Goal: Task Accomplishment & Management: Manage account settings

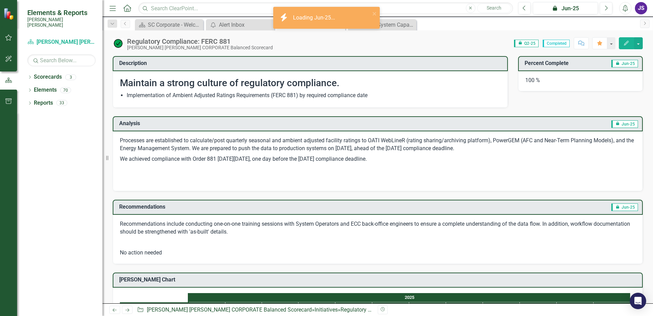
click at [621, 8] on button "Alerts" at bounding box center [625, 8] width 12 height 12
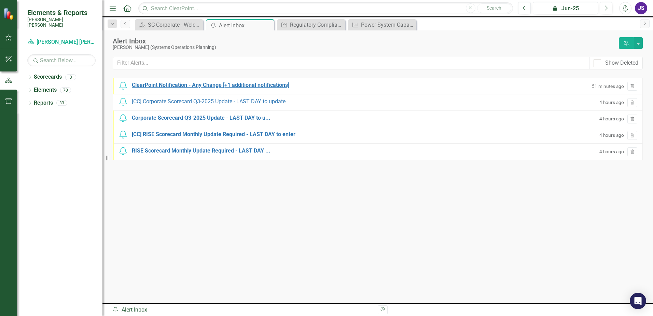
click at [176, 84] on div "ClearPoint Notification - Any Change [+1 additional notifications]" at bounding box center [210, 85] width 157 height 8
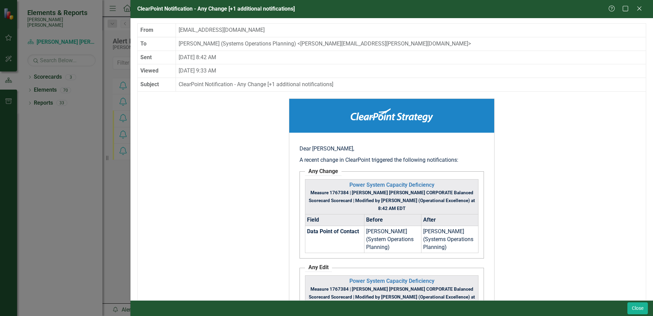
click at [635, 9] on div "Help Maximize Close" at bounding box center [627, 9] width 38 height 8
click at [638, 9] on icon "Close" at bounding box center [639, 8] width 9 height 6
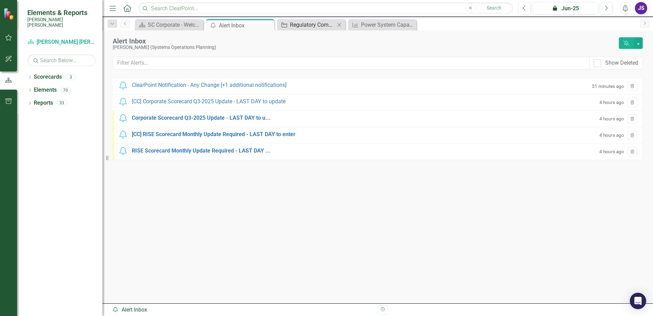
click at [314, 25] on div "Regulatory Compliance: FERC 881" at bounding box center [312, 24] width 45 height 9
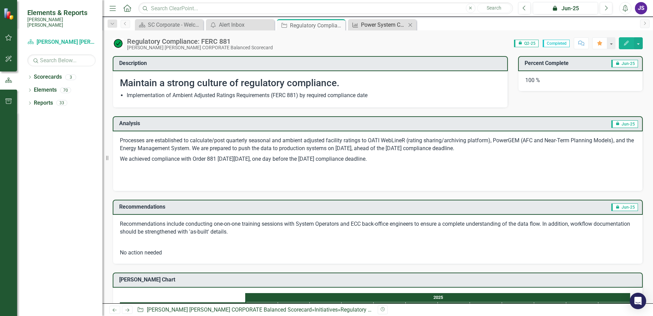
click at [386, 28] on div "Power System Capacity Deficiency" at bounding box center [383, 24] width 45 height 9
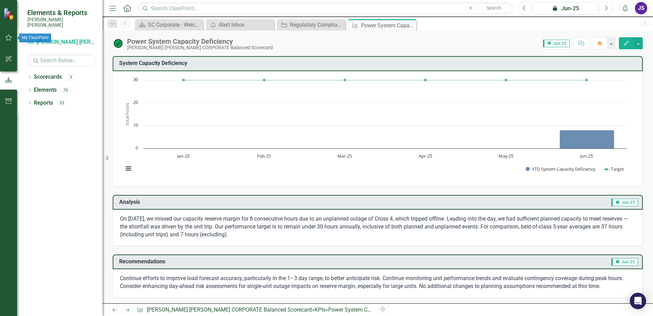
click at [11, 38] on icon "button" at bounding box center [8, 37] width 7 height 5
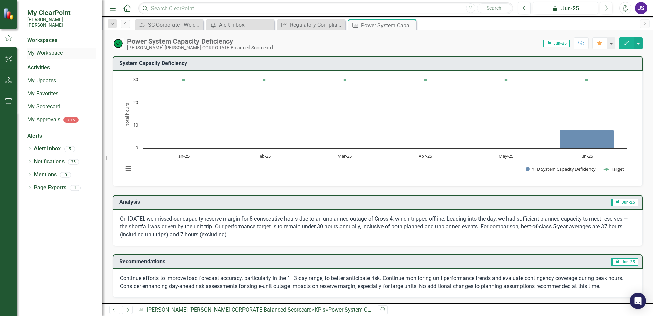
click at [55, 49] on link "My Workspace" at bounding box center [61, 53] width 68 height 8
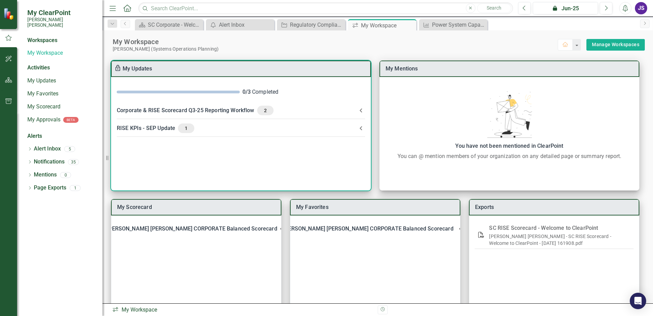
click at [361, 111] on icon at bounding box center [361, 110] width 2 height 4
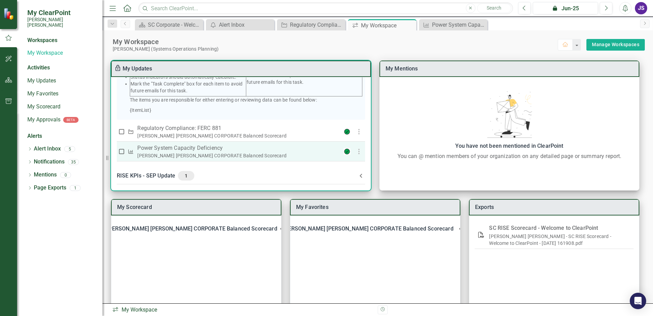
scroll to position [166, 0]
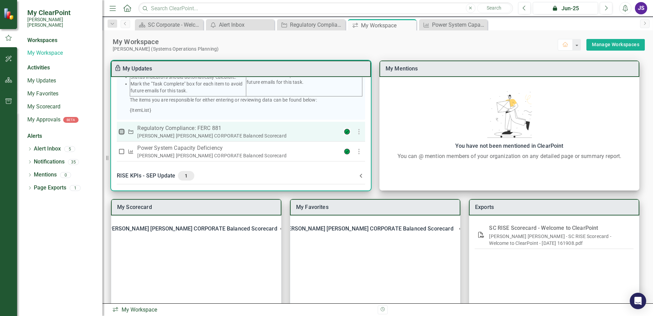
click at [124, 132] on input "checkbox" at bounding box center [121, 131] width 7 height 7
checkbox input "true"
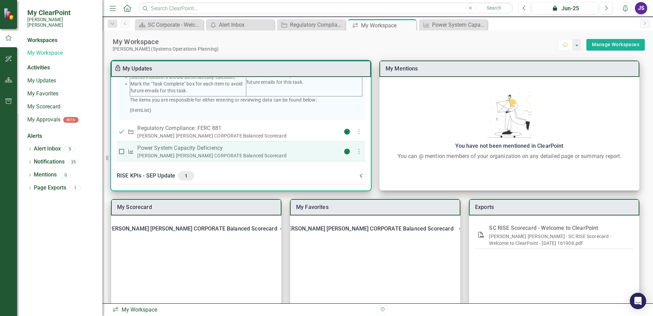
click at [123, 152] on input "checkbox" at bounding box center [121, 151] width 7 height 7
checkbox input "true"
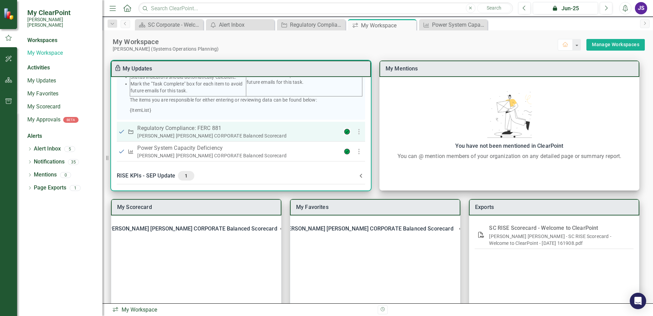
click at [124, 131] on input "checkbox" at bounding box center [121, 131] width 7 height 7
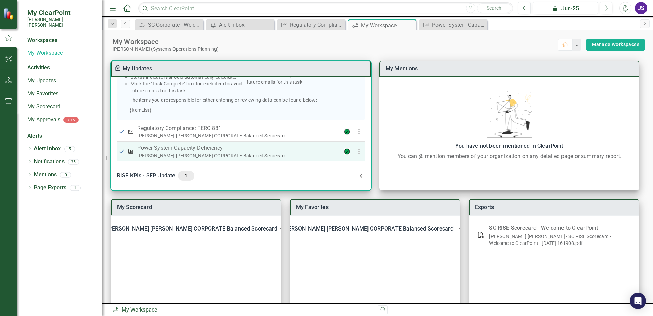
checkbox input "false"
click at [123, 151] on input "checkbox" at bounding box center [121, 151] width 7 height 7
checkbox input "false"
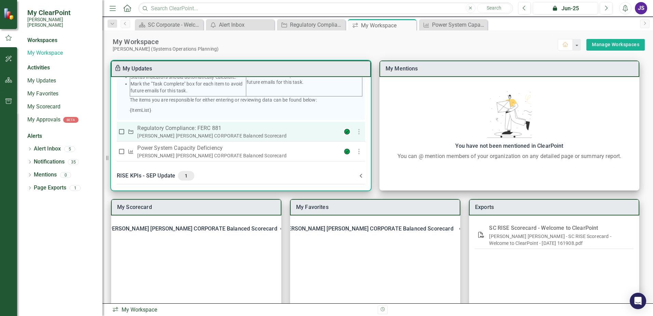
click at [123, 134] on input "checkbox" at bounding box center [121, 131] width 7 height 7
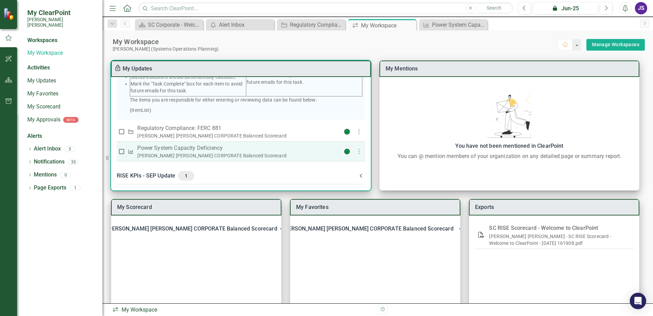
checkbox input "true"
click at [121, 149] on input "checkbox" at bounding box center [121, 151] width 7 height 7
checkbox input "true"
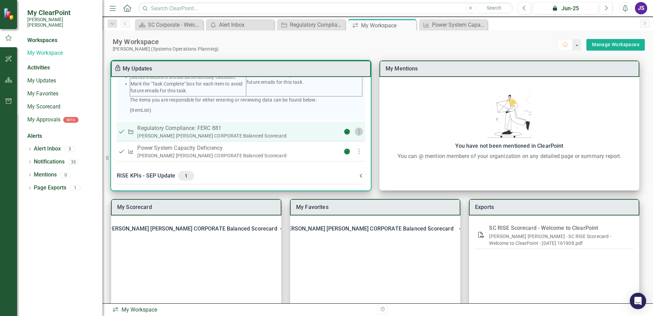
click at [355, 135] on icon "button" at bounding box center [359, 131] width 8 height 8
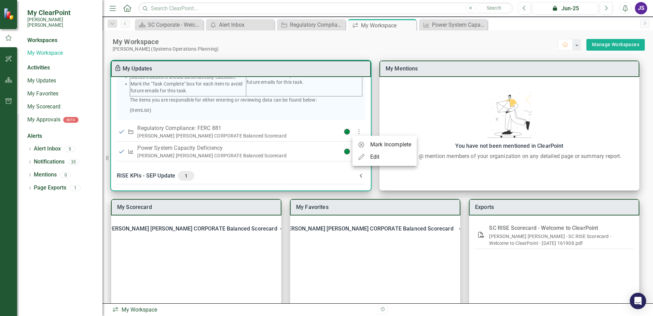
click at [322, 133] on div at bounding box center [326, 158] width 653 height 316
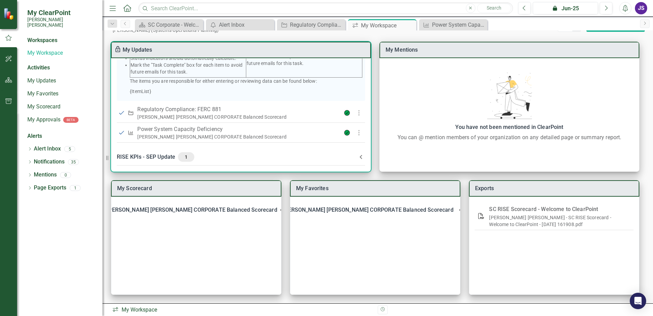
click at [362, 155] on icon at bounding box center [361, 157] width 8 height 8
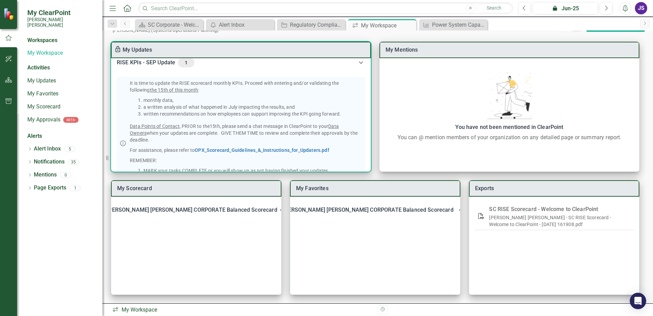
scroll to position [334, 0]
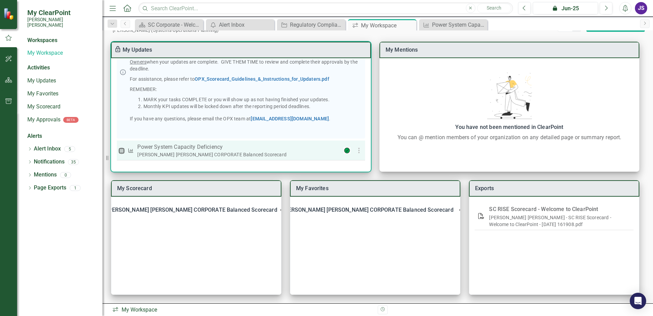
click at [122, 151] on input "checkbox" at bounding box center [121, 150] width 7 height 7
checkbox input "true"
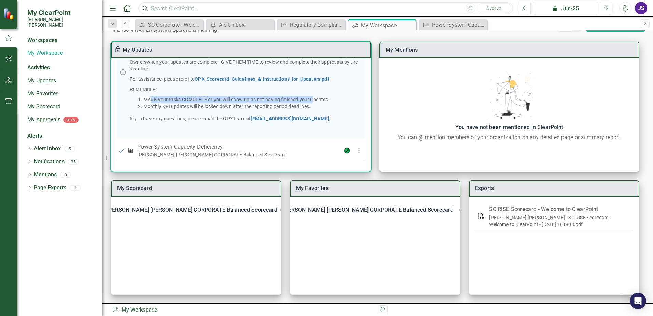
drag, startPoint x: 150, startPoint y: 101, endPoint x: 315, endPoint y: 101, distance: 164.7
click at [315, 101] on li "MARK your tasks COMPLETE or you will show up as not having finished your update…" at bounding box center [252, 99] width 219 height 7
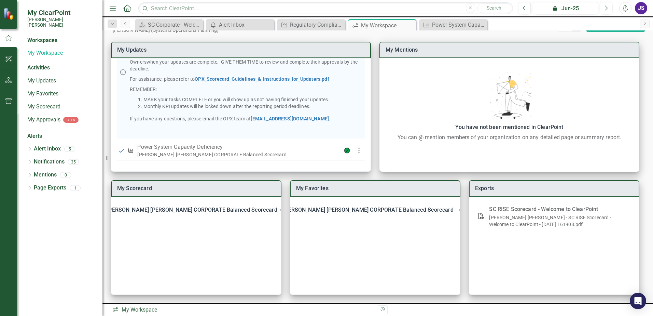
drag, startPoint x: 315, startPoint y: 101, endPoint x: 315, endPoint y: 105, distance: 4.2
click at [315, 105] on li "Monthly KPI updates will be locked down after the reporting period deadlines." at bounding box center [252, 106] width 219 height 7
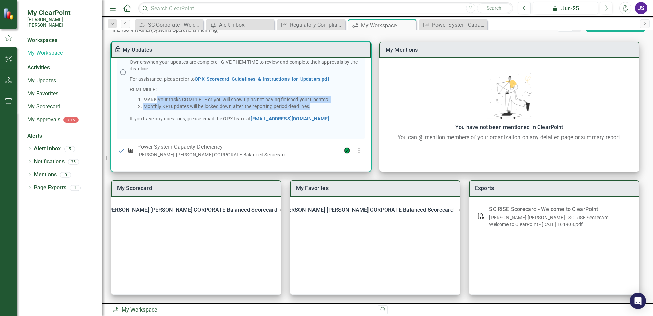
drag, startPoint x: 315, startPoint y: 105, endPoint x: 156, endPoint y: 100, distance: 159.2
click at [156, 100] on ol "MARK your tasks COMPLETE or you will show up as not having finished your update…" at bounding box center [246, 103] width 233 height 14
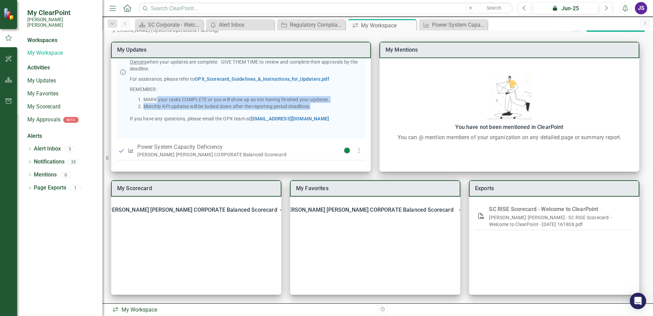
drag, startPoint x: 156, startPoint y: 100, endPoint x: 227, endPoint y: 101, distance: 70.7
click at [227, 101] on li "MARK your tasks COMPLETE or you will show up as not having finished your update…" at bounding box center [252, 99] width 219 height 7
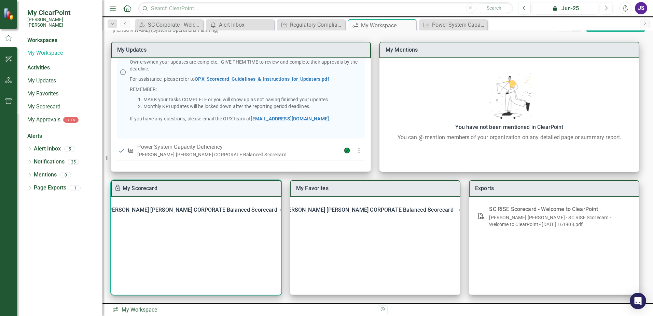
click at [280, 208] on icon at bounding box center [281, 210] width 2 height 4
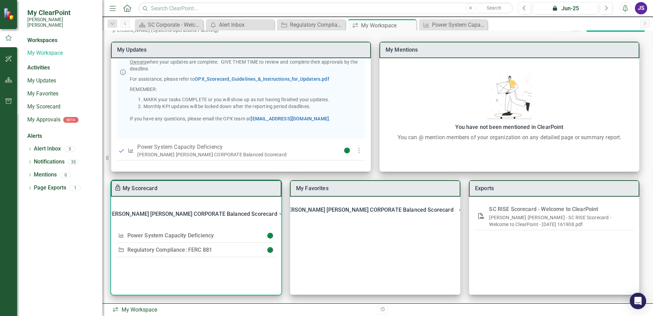
click at [272, 208] on Scorecard-header "[PERSON_NAME] [PERSON_NAME] CORPORATE Balanced Scorecard" at bounding box center [196, 213] width 170 height 23
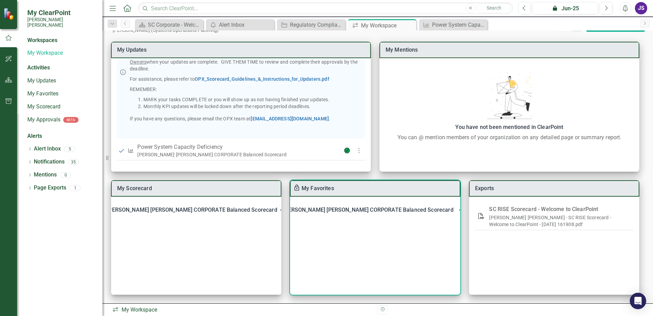
click at [454, 212] on icon at bounding box center [461, 210] width 14 height 14
click at [44, 145] on link "Alert Inbox" at bounding box center [47, 149] width 27 height 8
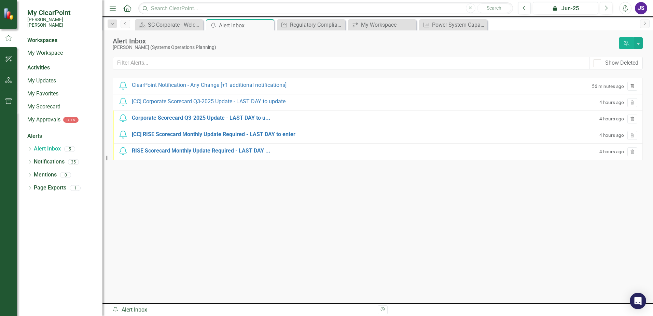
click at [635, 88] on button "Trash" at bounding box center [633, 86] width 10 height 9
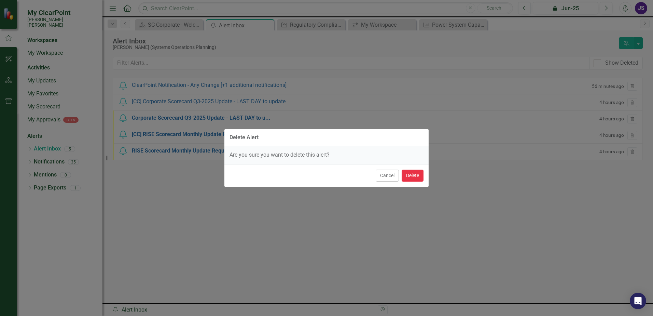
click at [416, 177] on button "Delete" at bounding box center [413, 175] width 22 height 12
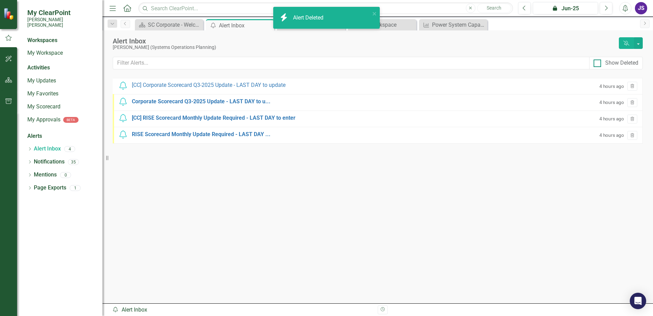
click at [598, 64] on div at bounding box center [598, 63] width 8 height 8
click at [598, 64] on input "Show Deleted" at bounding box center [596, 61] width 4 height 4
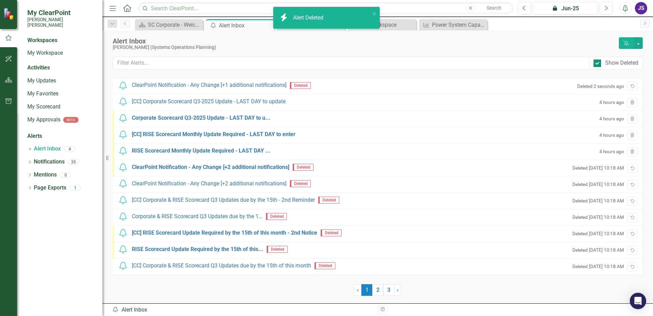
click at [598, 64] on div at bounding box center [598, 63] width 8 height 8
click at [598, 64] on input "Show Deleted" at bounding box center [596, 61] width 4 height 4
checkbox input "false"
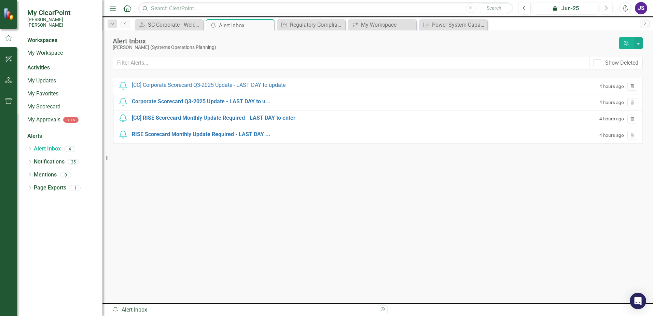
click at [630, 86] on icon "Trash" at bounding box center [632, 86] width 5 height 4
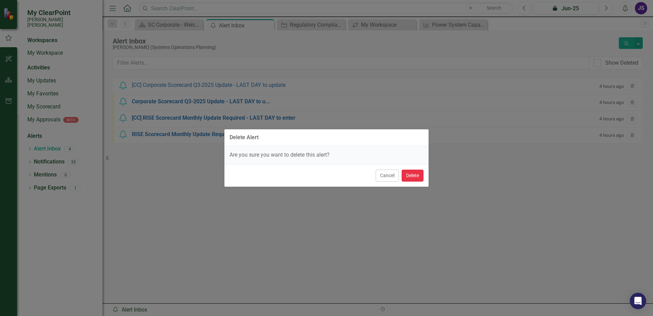
click at [412, 178] on button "Delete" at bounding box center [413, 175] width 22 height 12
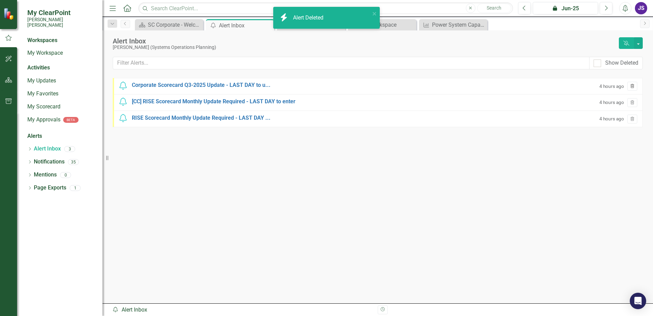
click at [633, 86] on icon "Trash" at bounding box center [632, 86] width 5 height 4
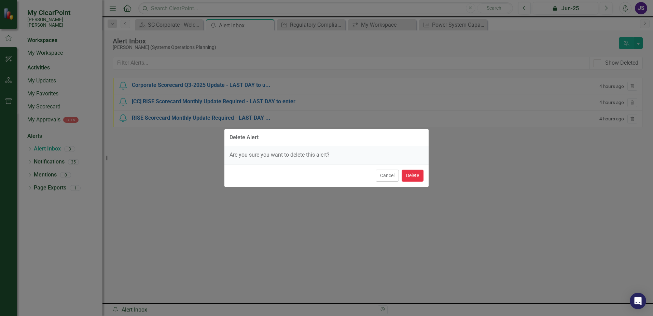
drag, startPoint x: 418, startPoint y: 178, endPoint x: 425, endPoint y: 175, distance: 8.0
click at [418, 178] on button "Delete" at bounding box center [413, 175] width 22 height 12
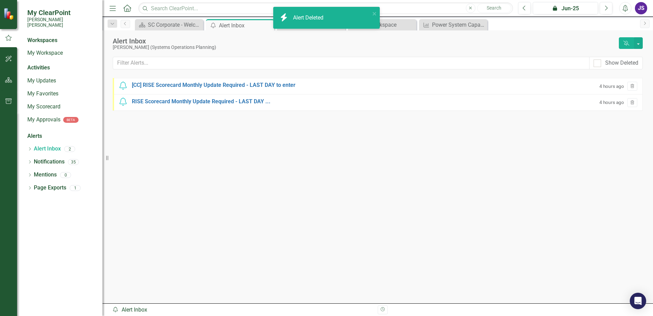
click at [633, 88] on icon "Trash" at bounding box center [632, 86] width 5 height 4
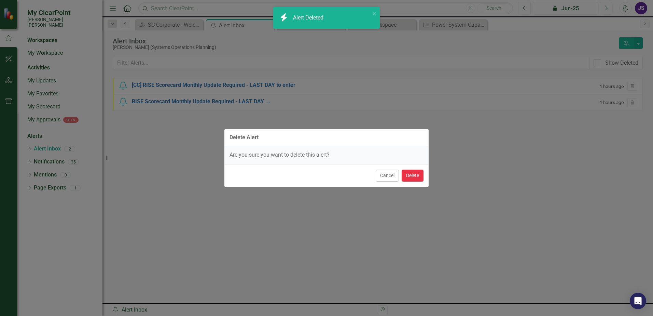
click at [402, 176] on button "Delete" at bounding box center [413, 175] width 22 height 12
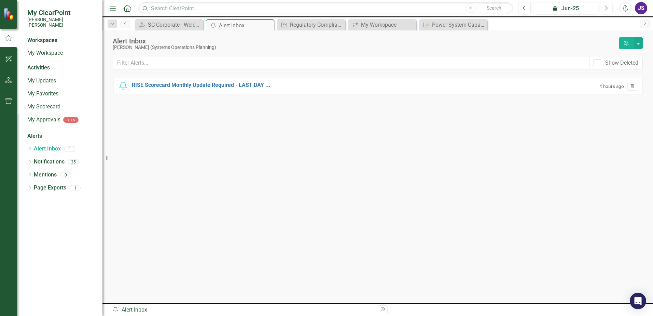
click at [634, 87] on icon "Trash" at bounding box center [632, 86] width 5 height 4
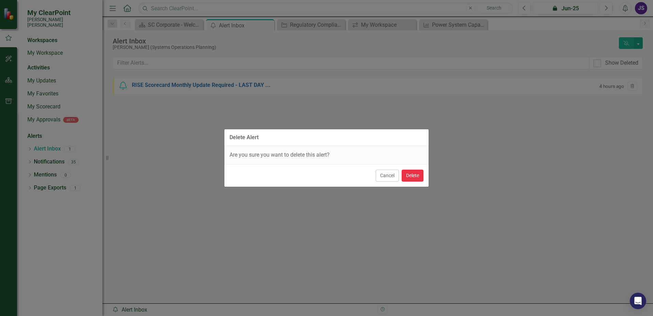
click at [416, 175] on button "Delete" at bounding box center [413, 175] width 22 height 12
